Goal: Transaction & Acquisition: Purchase product/service

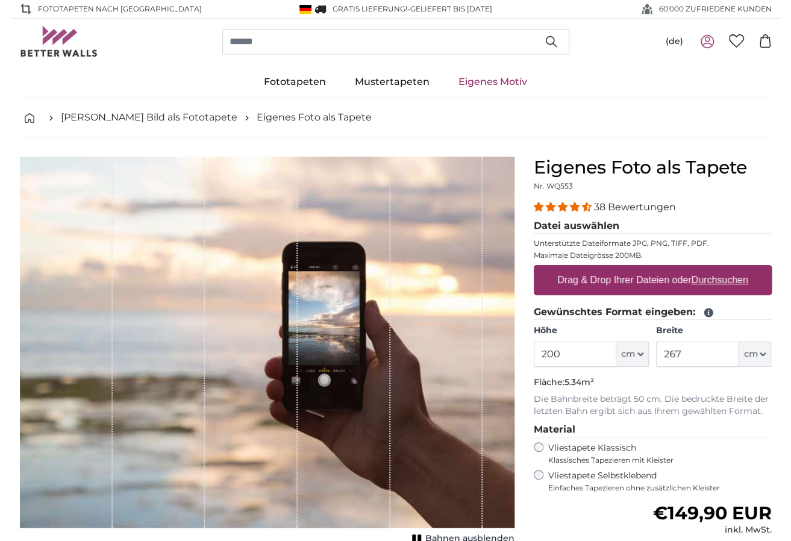
click at [494, 81] on link "Eigenes Motiv" at bounding box center [493, 81] width 98 height 31
click at [725, 279] on u "Durchsuchen" at bounding box center [719, 280] width 57 height 10
click at [725, 269] on input "Drag & Drop Ihrer Dateien oder Durchsuchen" at bounding box center [653, 267] width 238 height 4
click at [765, 42] on icon at bounding box center [764, 40] width 13 height 13
click at [141, 113] on link "[PERSON_NAME] Bild als Fototapete" at bounding box center [149, 117] width 177 height 14
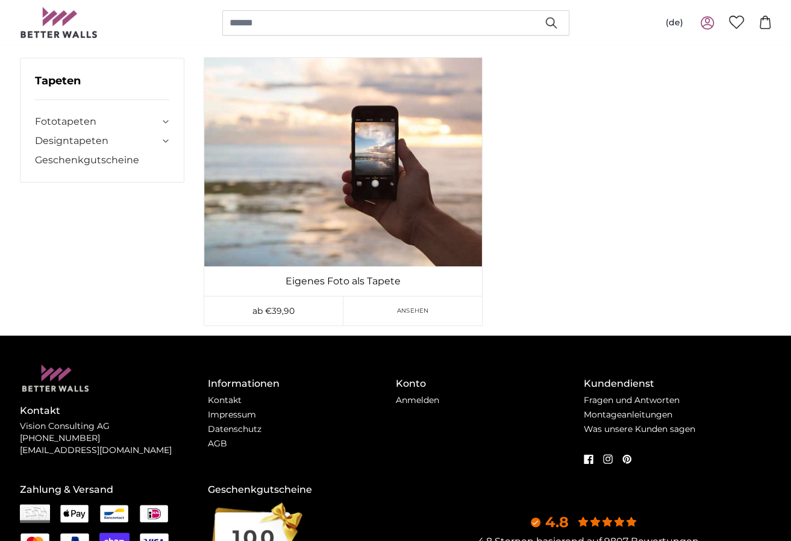
scroll to position [181, 0]
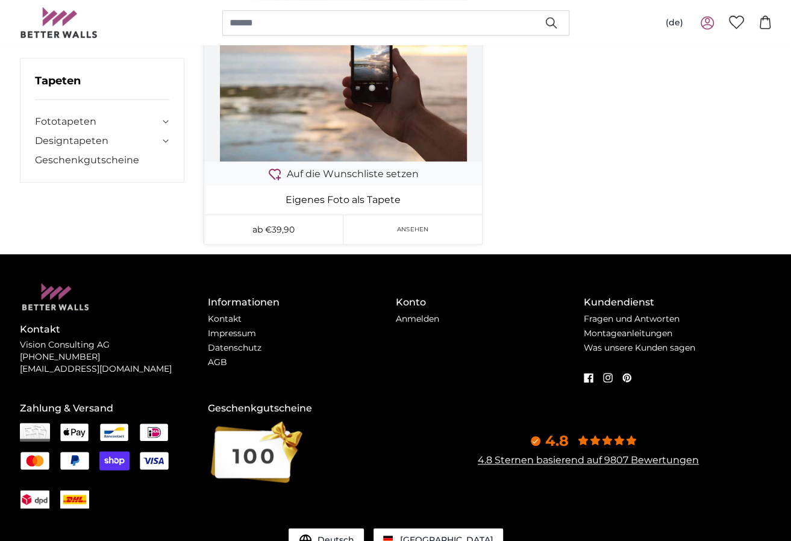
click at [416, 228] on span "Ansehen" at bounding box center [413, 229] width 32 height 9
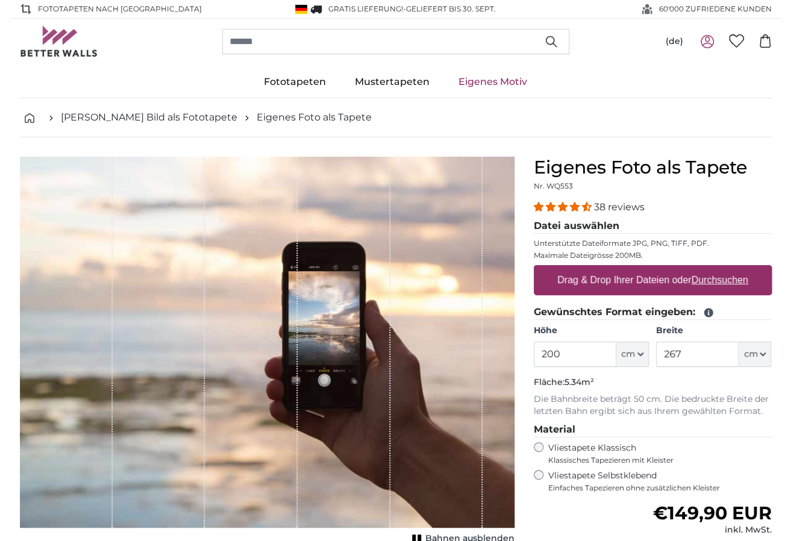
click at [707, 41] on icon at bounding box center [707, 39] width 5 height 5
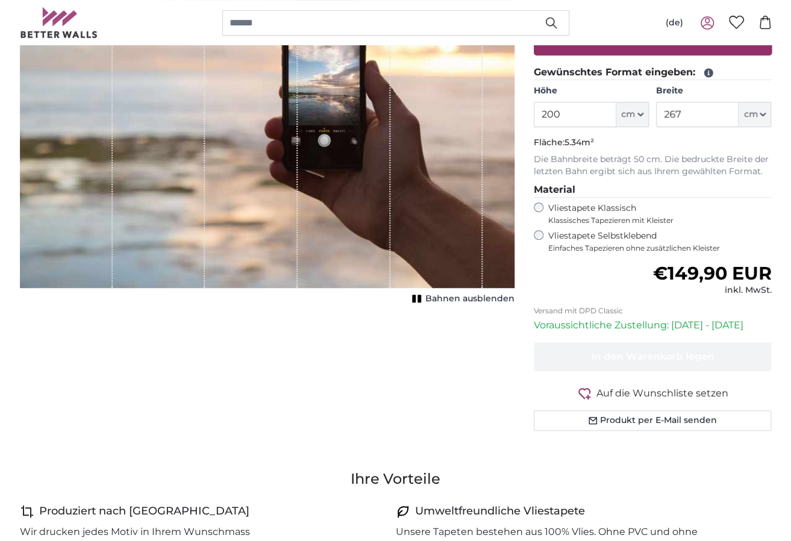
scroll to position [241, 0]
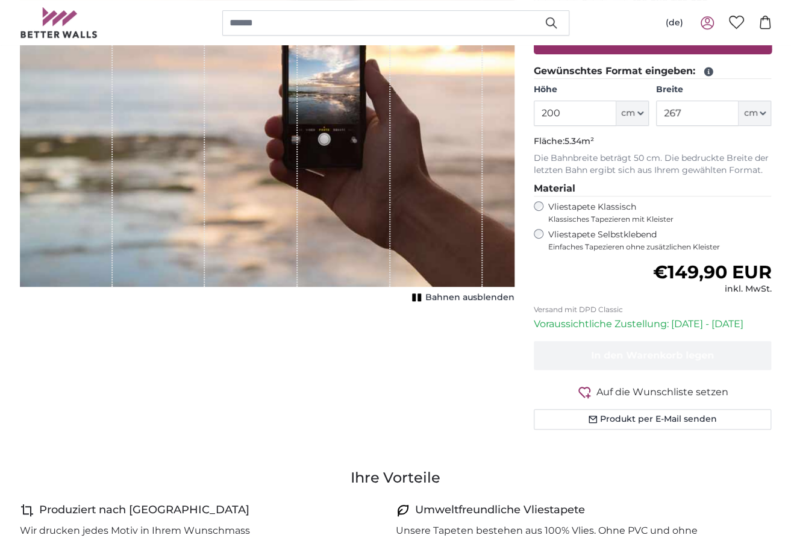
click at [552, 113] on input "200" at bounding box center [575, 113] width 83 height 25
type input "250"
drag, startPoint x: 682, startPoint y: 110, endPoint x: 653, endPoint y: 114, distance: 29.1
click at [653, 114] on div "Höhe 250 ft cm Centimeter (cm) Inches (inch) Feet (ft. in.) Breite 267 ft cm Ce…" at bounding box center [653, 105] width 238 height 42
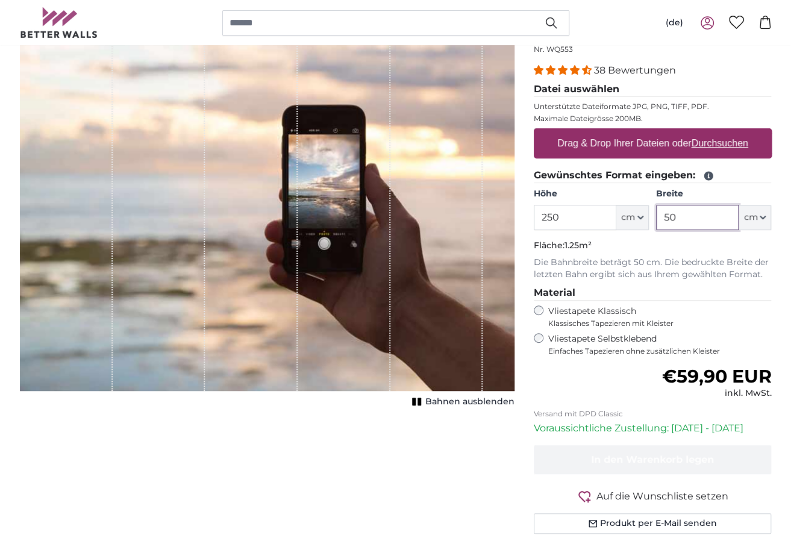
scroll to position [120, 0]
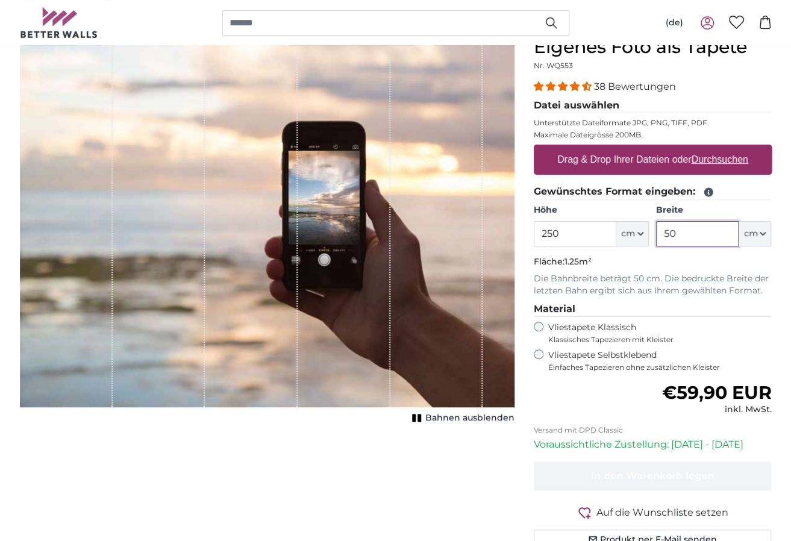
type input "50"
click at [708, 160] on u "Durchsuchen" at bounding box center [719, 159] width 57 height 10
click at [708, 148] on input "Drag & Drop Ihrer Dateien oder Durchsuchen" at bounding box center [653, 147] width 238 height 4
type input "**********"
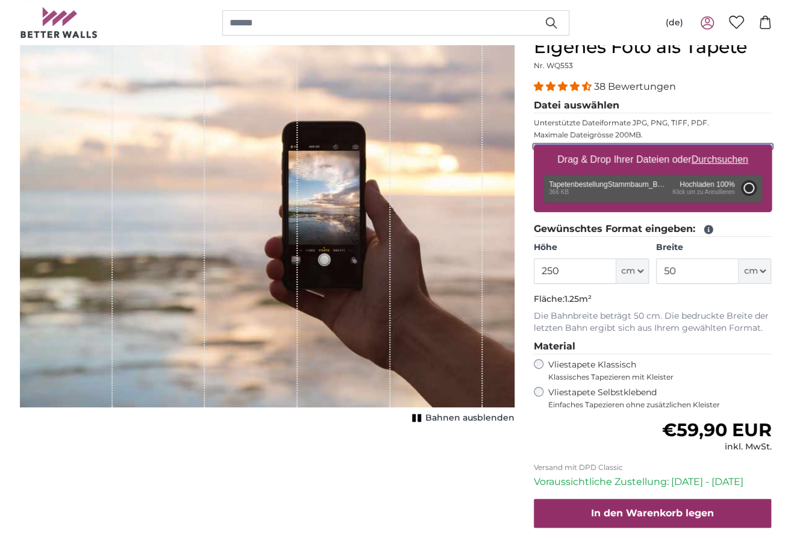
type input "118"
type input "188.8"
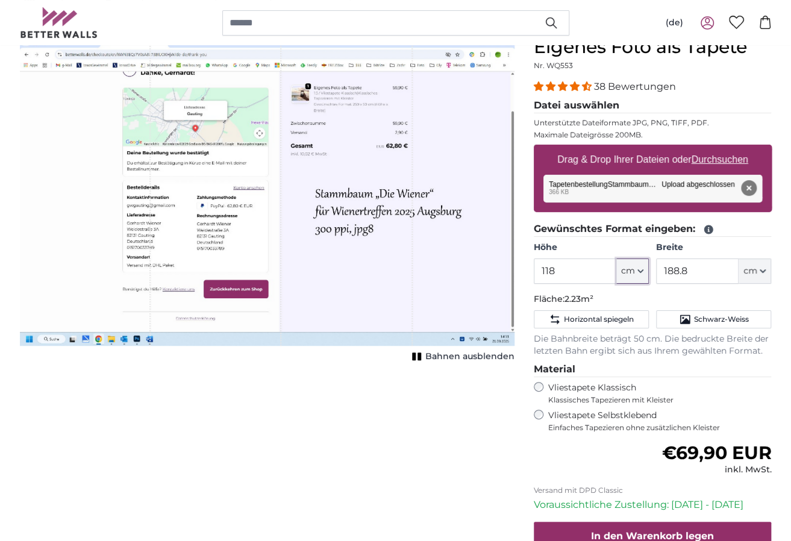
click at [642, 268] on icon "button" at bounding box center [640, 271] width 6 height 6
click at [574, 267] on input "118" at bounding box center [575, 270] width 83 height 25
drag, startPoint x: 567, startPoint y: 269, endPoint x: 514, endPoint y: 275, distance: 53.4
click at [514, 275] on product-detail "Abbrechen Bild zuschneiden Bahnen ausblenden Eigenes Foto als Tapete Nr. WQ553 …" at bounding box center [395, 328] width 771 height 622
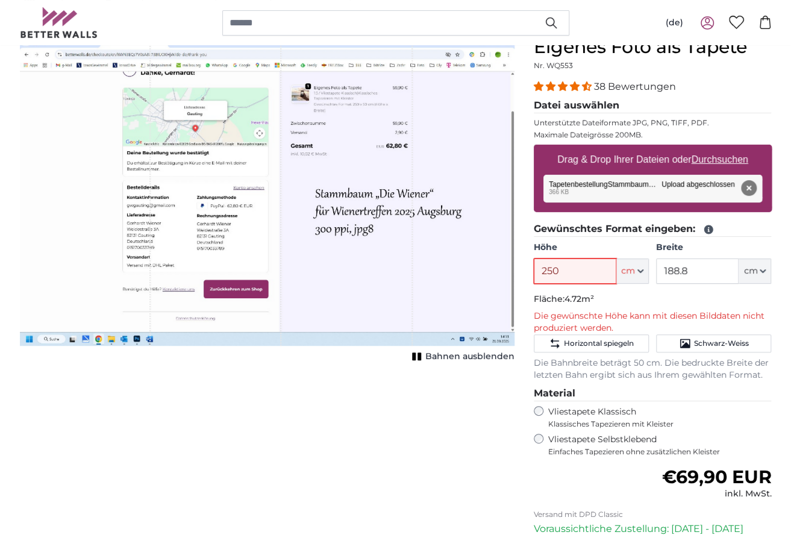
type input "250"
drag, startPoint x: 695, startPoint y: 268, endPoint x: 649, endPoint y: 273, distance: 46.6
click at [649, 273] on div "Höhe 250 ft cm Centimeter (cm) Inches (inch) Feet (ft. in.) Breite 188.8 ft cm …" at bounding box center [653, 263] width 238 height 42
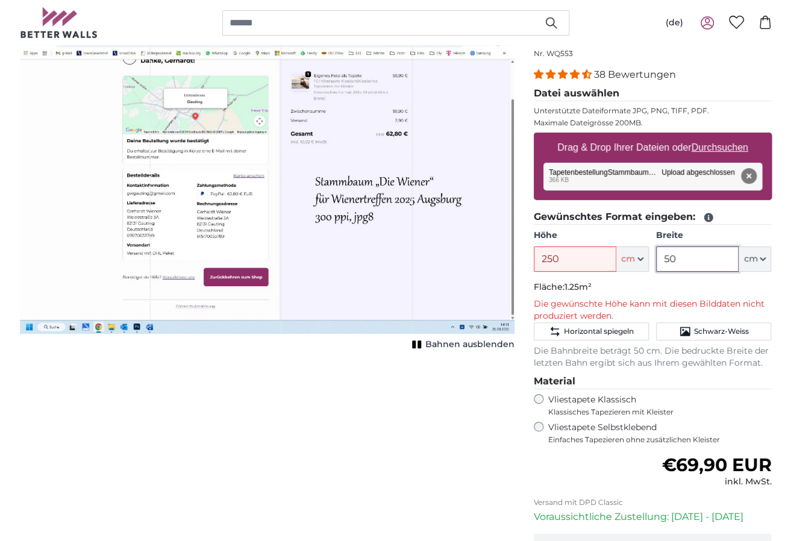
scroll to position [120, 0]
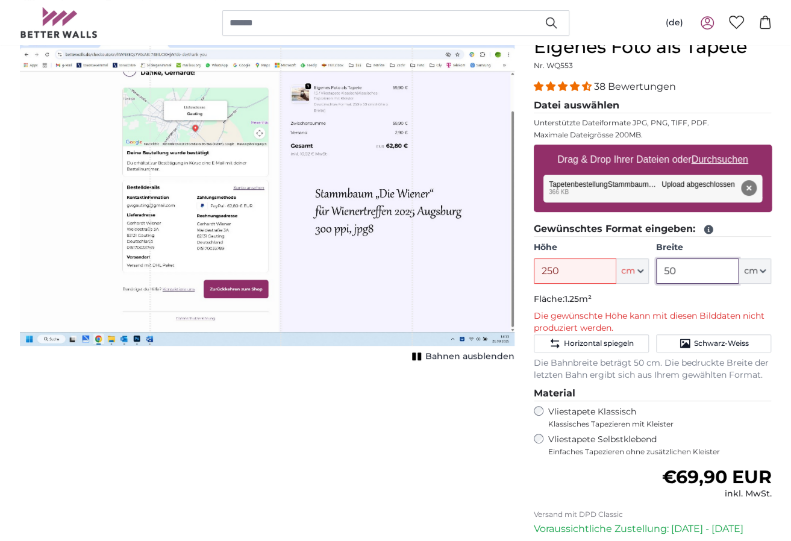
type input "50"
click at [633, 293] on p "Fläche: 1.25m²" at bounding box center [653, 299] width 238 height 12
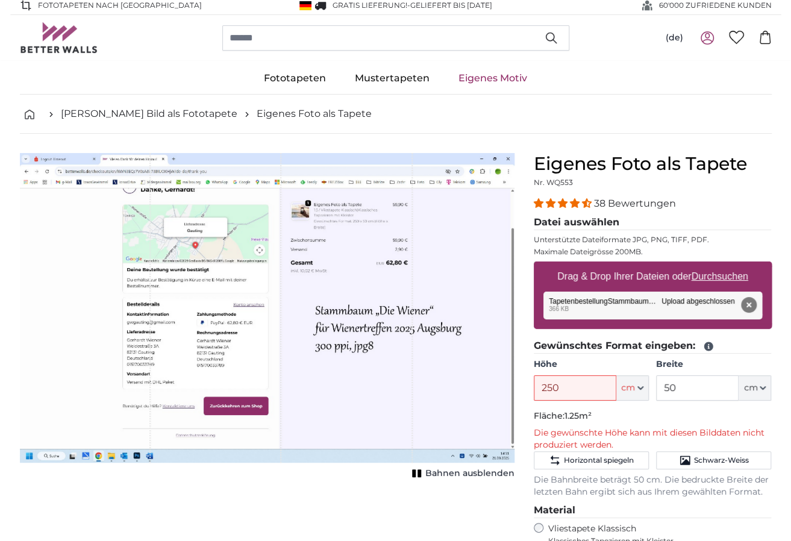
scroll to position [0, 0]
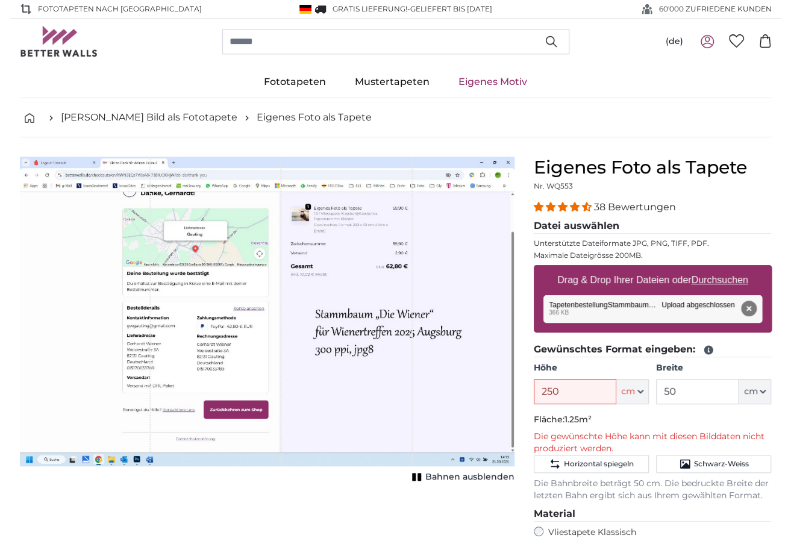
click at [342, 216] on div "1 of 1" at bounding box center [346, 312] width 131 height 310
click at [586, 389] on input "250" at bounding box center [575, 391] width 83 height 25
click at [696, 383] on input "50" at bounding box center [697, 391] width 83 height 25
click at [722, 278] on u "Durchsuchen" at bounding box center [719, 280] width 57 height 10
click at [722, 269] on input "Drag & Drop Ihrer Dateien oder Durchsuchen" at bounding box center [653, 267] width 238 height 4
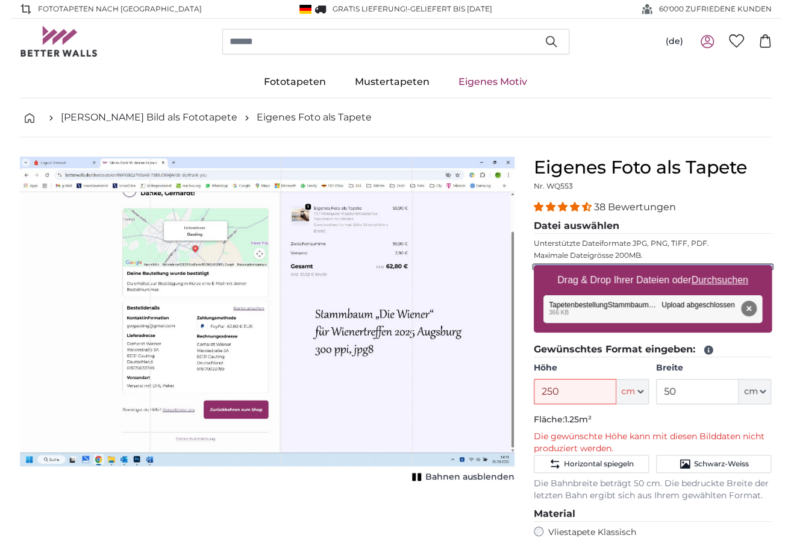
type input "**********"
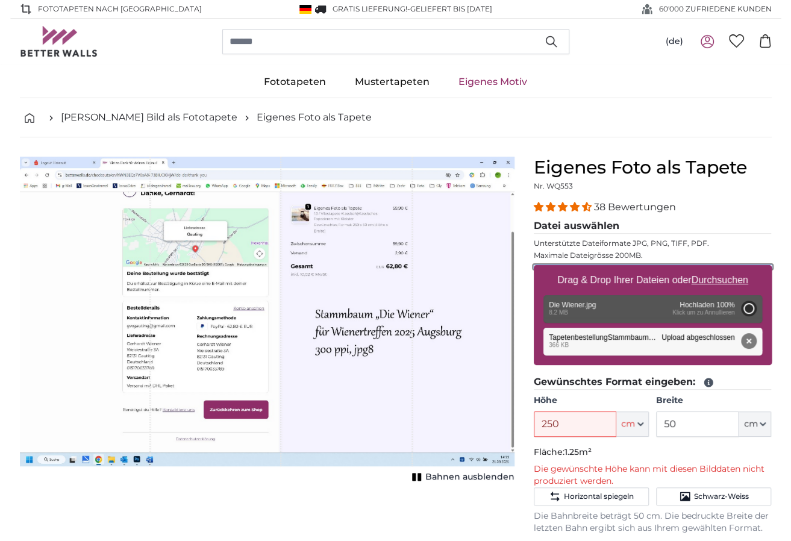
type input "3100"
type input "496"
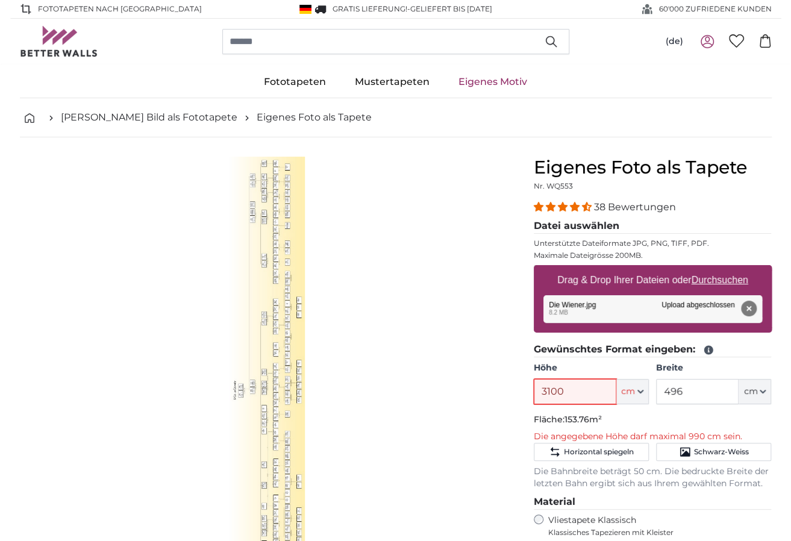
drag, startPoint x: 572, startPoint y: 392, endPoint x: 487, endPoint y: 390, distance: 85.0
click at [487, 390] on product-detail "Abbrechen Bild zuschneiden Bahnen ausblenden Eigenes Foto als Tapete Nr. WQ553 …" at bounding box center [395, 454] width 771 height 634
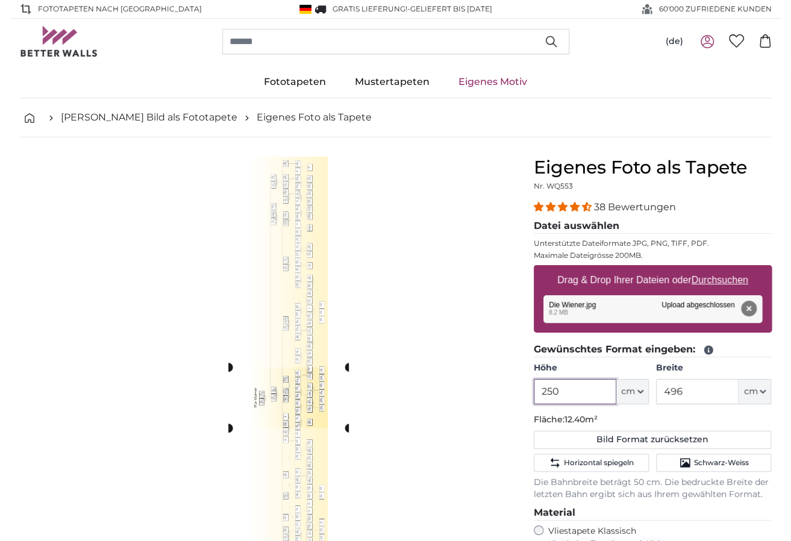
type input "250"
drag, startPoint x: 682, startPoint y: 391, endPoint x: 649, endPoint y: 396, distance: 33.5
click at [649, 396] on div "Höhe 250 ft cm Centimeter (cm) Inches (inch) Feet (ft. in.) Breite 496 ft cm Ce…" at bounding box center [653, 383] width 238 height 42
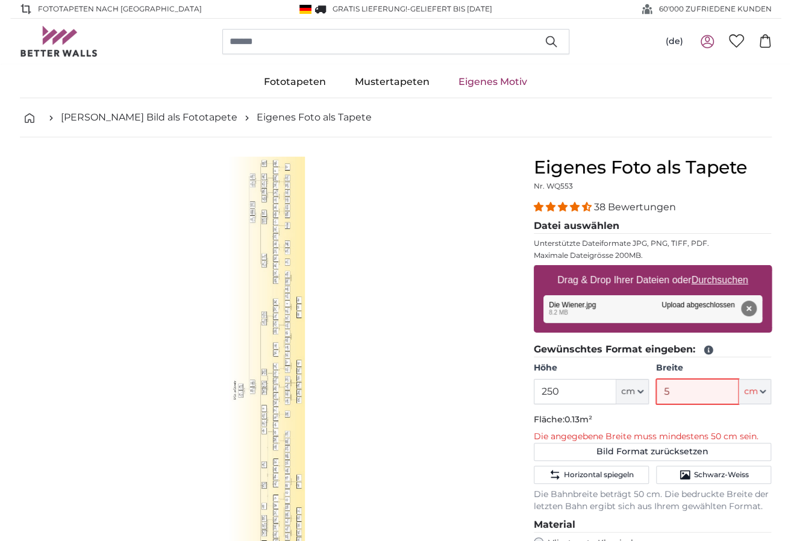
type input "50"
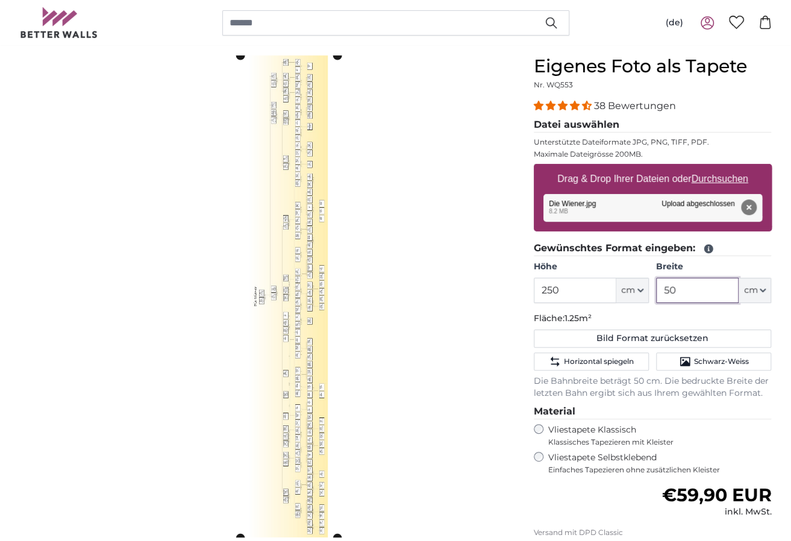
scroll to position [60, 0]
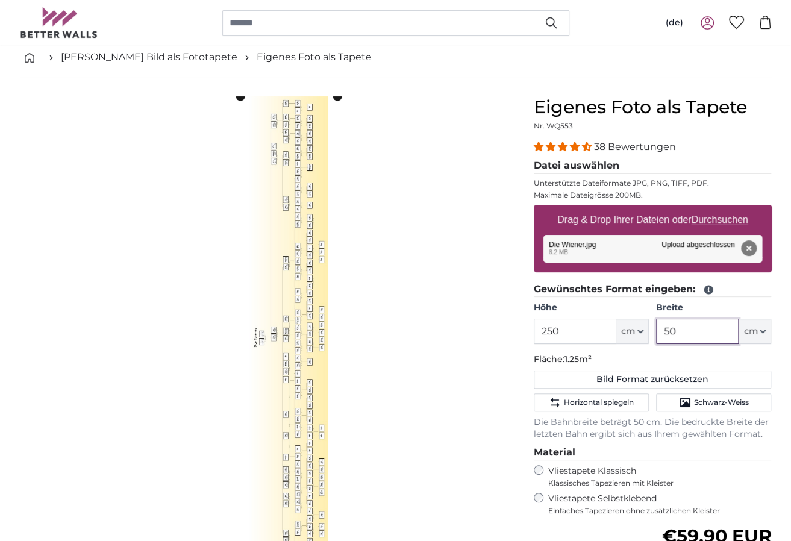
type input "50"
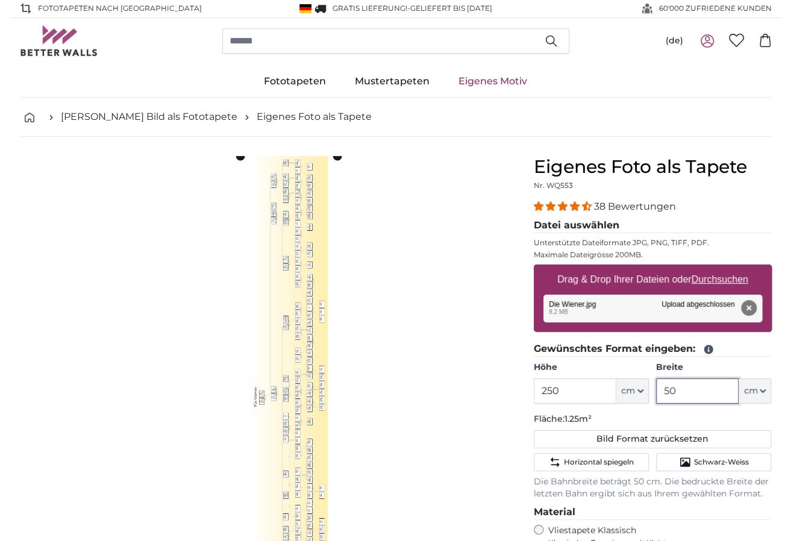
scroll to position [0, 0]
